Goal: Check status: Check status

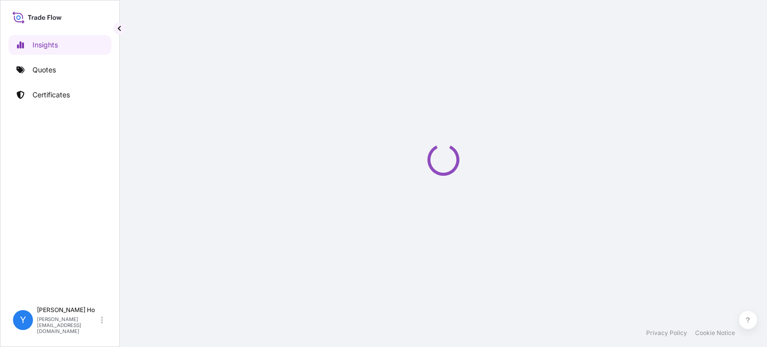
select select "2025"
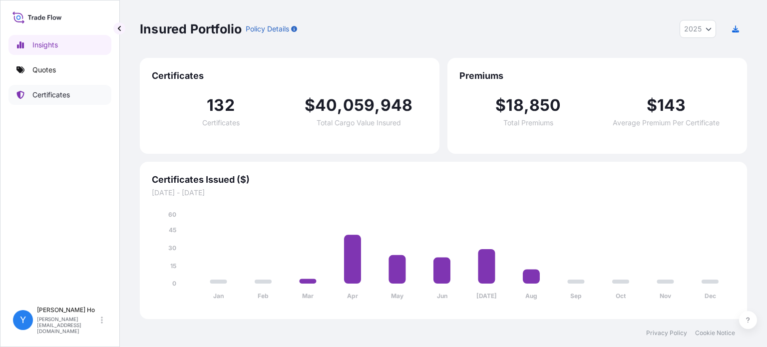
click at [22, 92] on icon at bounding box center [20, 95] width 7 height 8
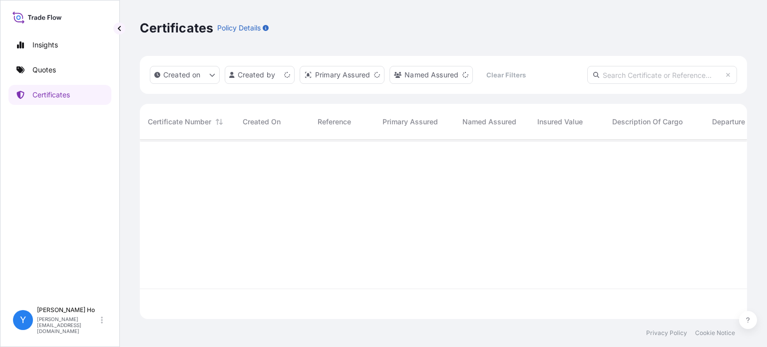
scroll to position [177, 599]
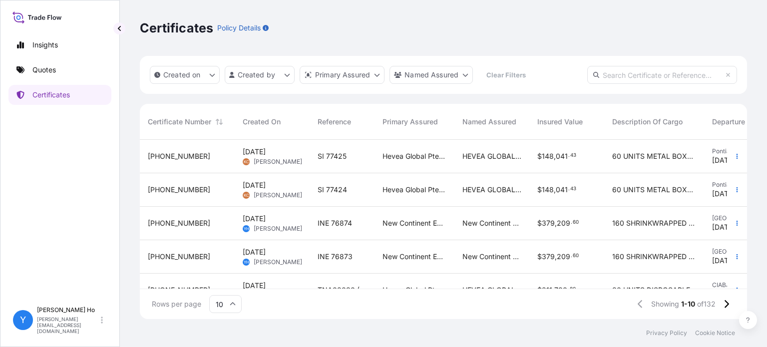
click at [359, 164] on div "SI 77425" at bounding box center [342, 156] width 65 height 33
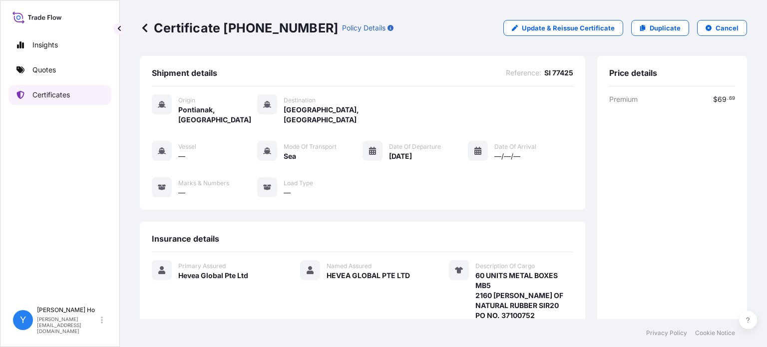
click at [41, 94] on p "Certificates" at bounding box center [50, 95] width 37 height 10
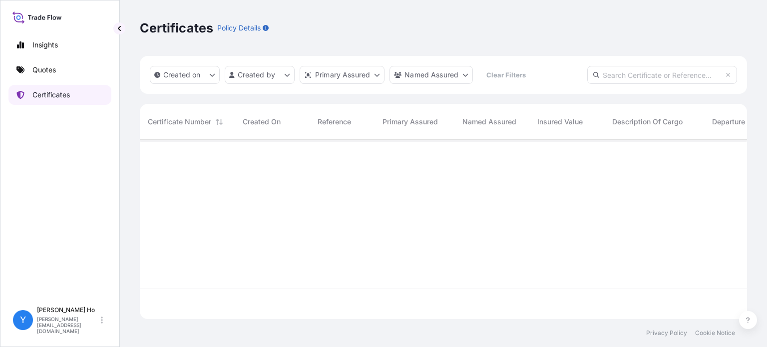
scroll to position [177, 599]
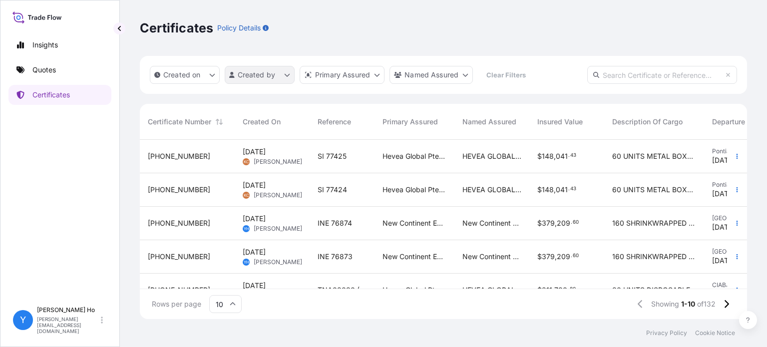
click at [280, 78] on html "Insights Quotes Certificates Y [PERSON_NAME] [PERSON_NAME][EMAIL_ADDRESS][DOMAI…" at bounding box center [383, 173] width 767 height 347
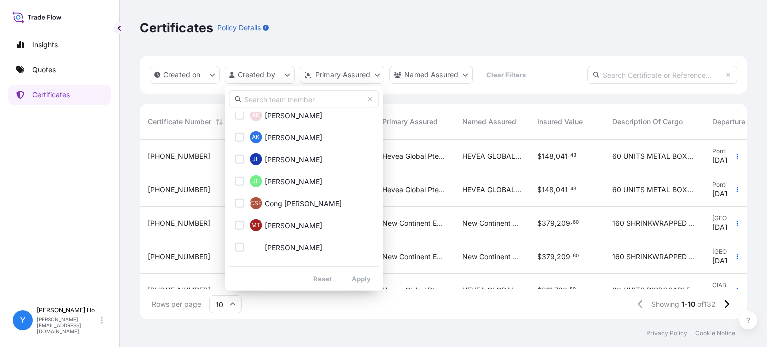
scroll to position [150, 0]
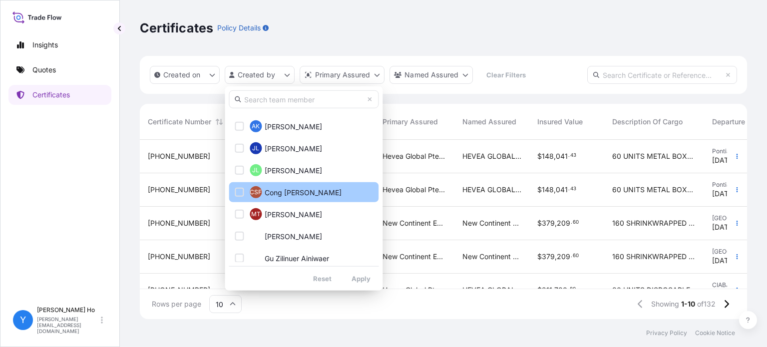
click at [303, 189] on span "Cong [PERSON_NAME]" at bounding box center [303, 192] width 77 height 10
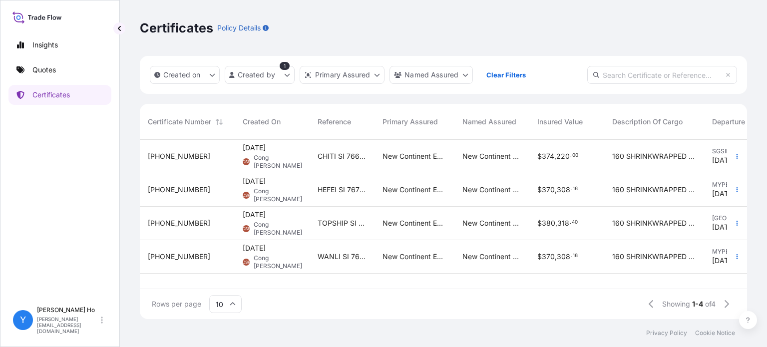
click at [273, 226] on span "Cong Shuang Feng" at bounding box center [278, 229] width 48 height 16
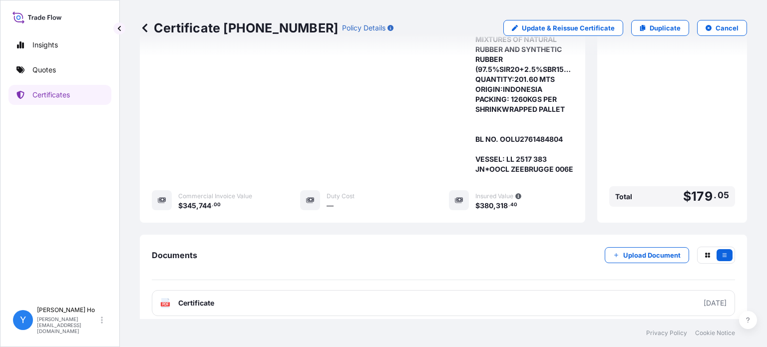
scroll to position [262, 0]
